Goal: Transaction & Acquisition: Purchase product/service

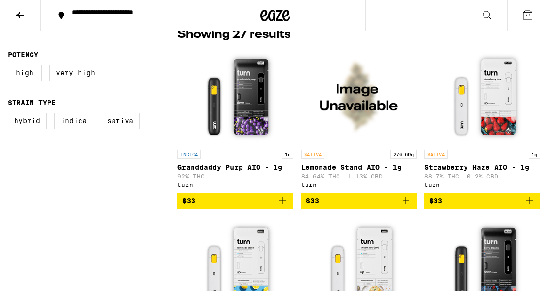
scroll to position [263, 0]
click at [529, 206] on icon "Add to bag" at bounding box center [530, 201] width 12 height 12
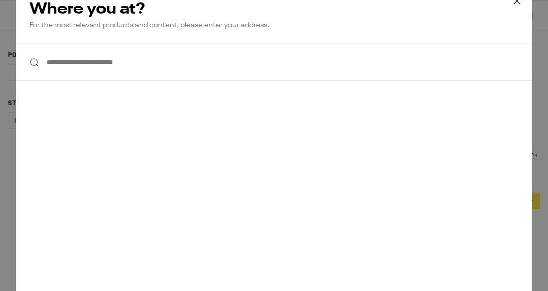
click at [114, 61] on input "**********" at bounding box center [274, 62] width 516 height 37
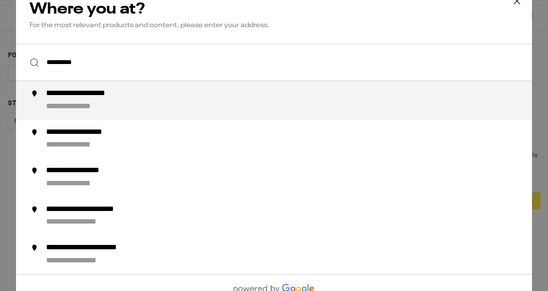
click at [115, 94] on div "**********" at bounding box center [96, 94] width 100 height 10
type input "**********"
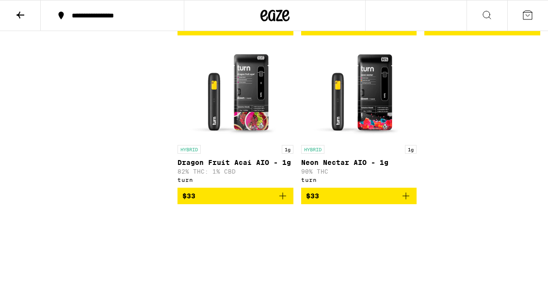
scroll to position [438, 0]
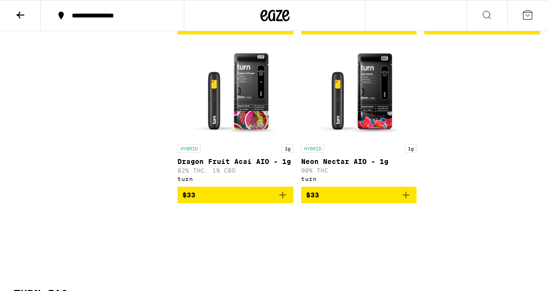
click at [285, 201] on icon "Add to bag" at bounding box center [283, 195] width 12 height 12
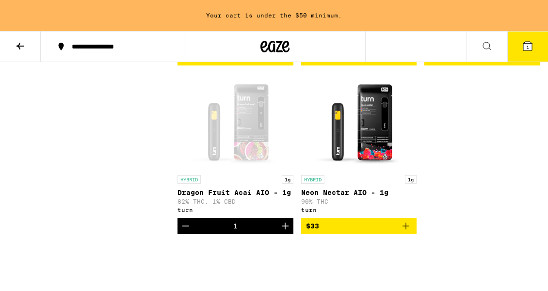
click at [409, 232] on icon "Add to bag" at bounding box center [406, 226] width 12 height 12
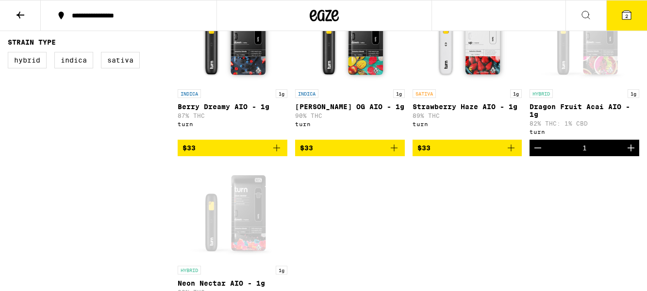
scroll to position [324, 0]
click at [511, 151] on icon "Add to bag" at bounding box center [511, 148] width 12 height 12
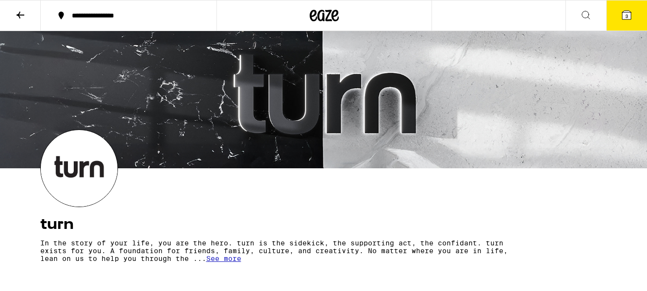
scroll to position [0, 0]
click at [629, 19] on icon at bounding box center [626, 15] width 9 height 9
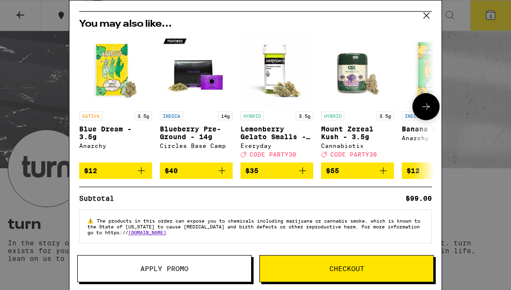
scroll to position [133, 0]
click at [345, 269] on span "Checkout" at bounding box center [346, 268] width 35 height 7
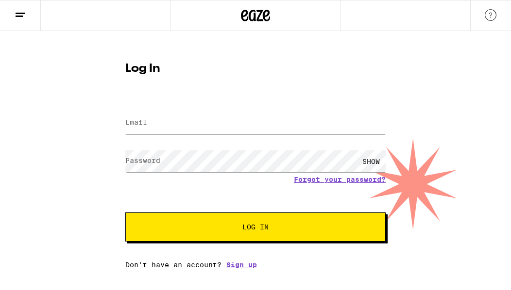
type input "[PERSON_NAME][EMAIL_ADDRESS][PERSON_NAME][DOMAIN_NAME]"
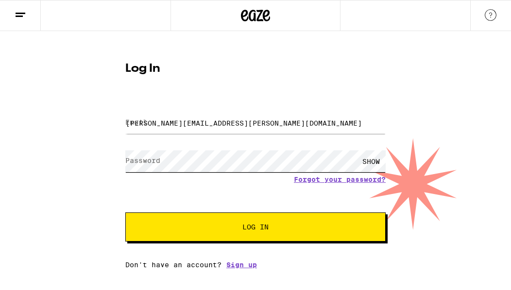
click at [255, 228] on button "Log In" at bounding box center [255, 227] width 260 height 29
